Goal: Obtain resource: Download file/media

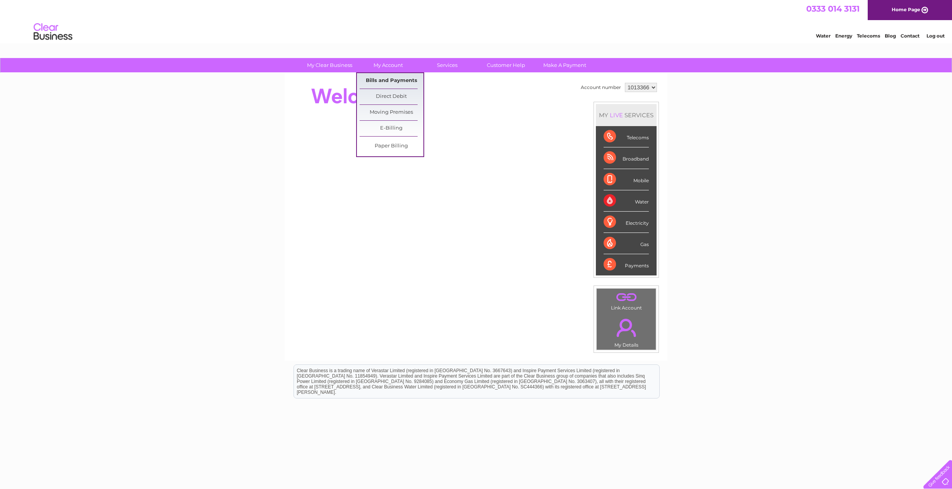
click at [389, 81] on link "Bills and Payments" at bounding box center [392, 80] width 64 height 15
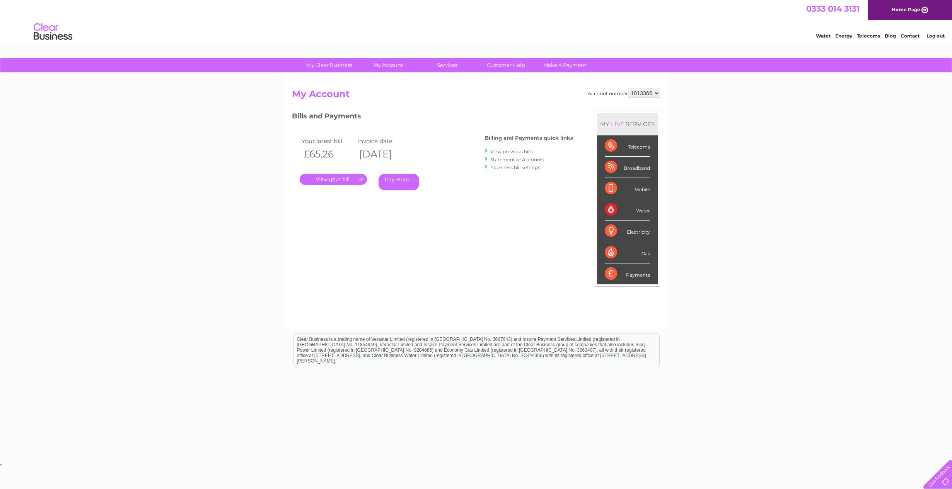
click at [526, 150] on link "View previous bills" at bounding box center [511, 151] width 43 height 6
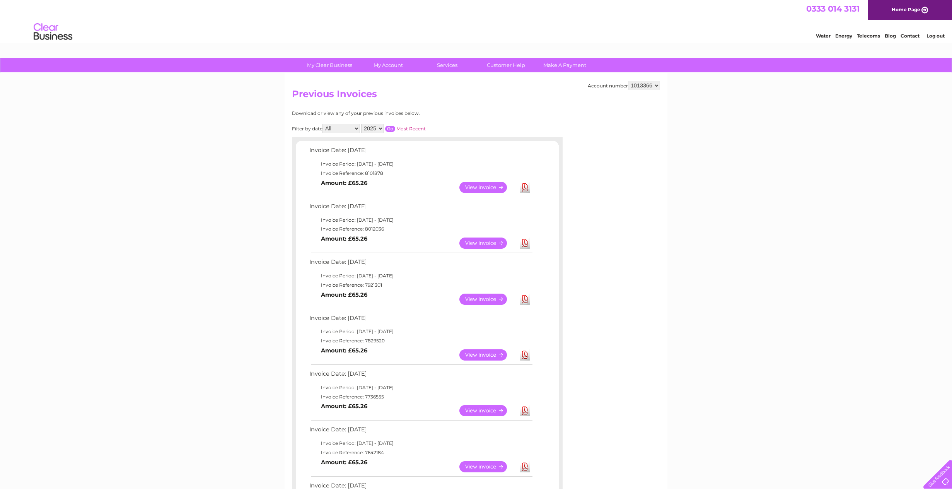
click at [472, 298] on link "View" at bounding box center [487, 298] width 57 height 11
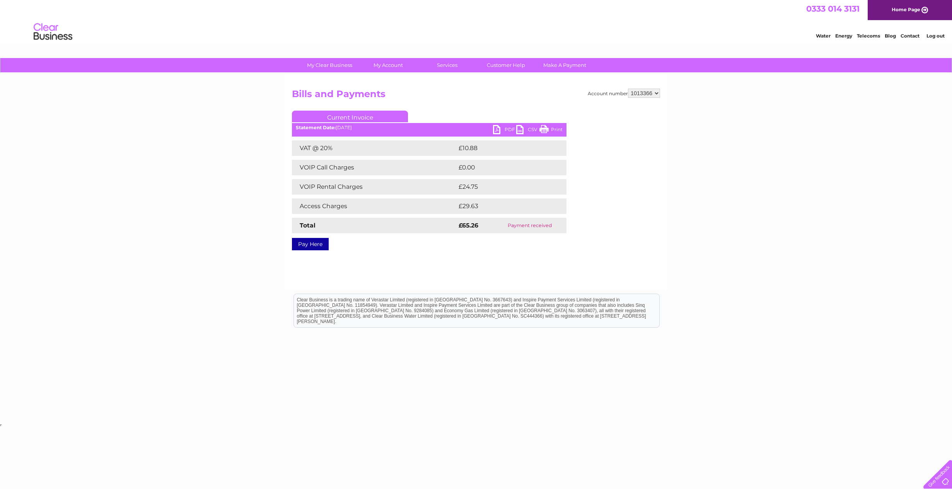
click at [498, 128] on link "PDF" at bounding box center [504, 130] width 23 height 11
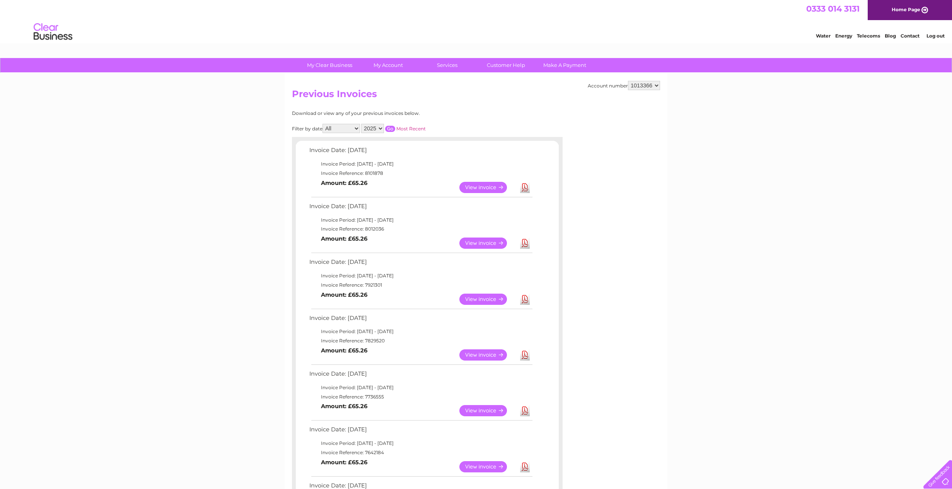
click at [500, 240] on link "View" at bounding box center [487, 242] width 57 height 11
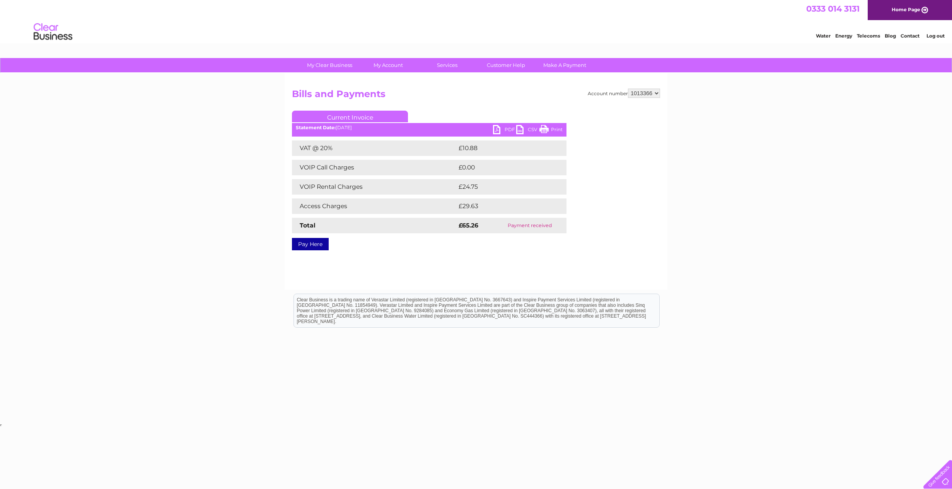
click at [506, 132] on link "PDF" at bounding box center [504, 130] width 23 height 11
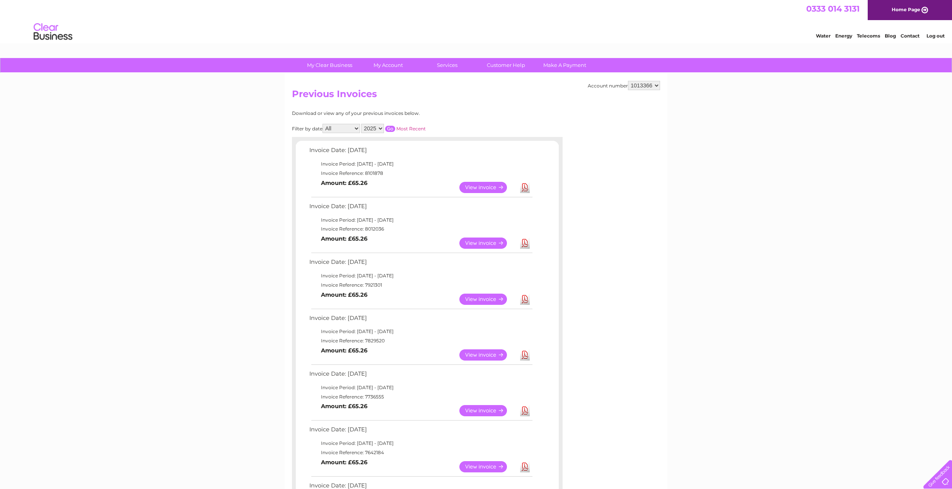
click at [495, 186] on link "View" at bounding box center [487, 187] width 57 height 11
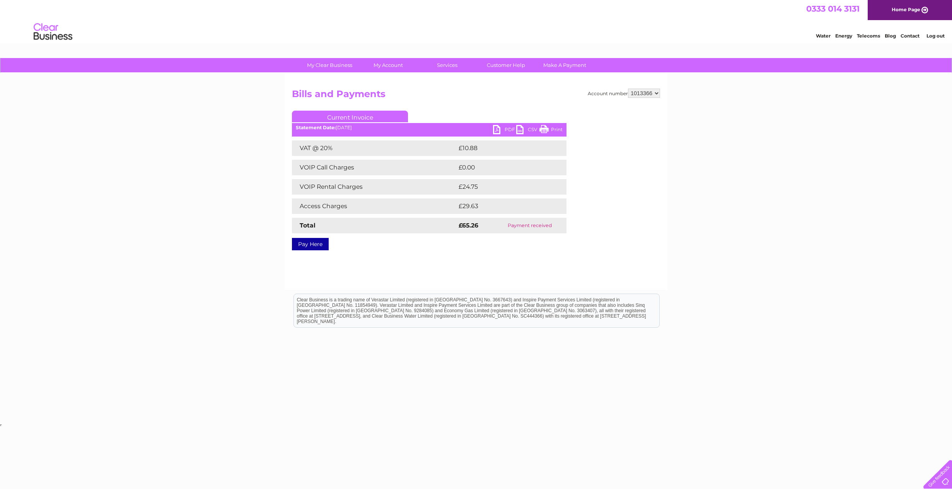
click at [506, 130] on link "PDF" at bounding box center [504, 130] width 23 height 11
